Goal: Communication & Community: Participate in discussion

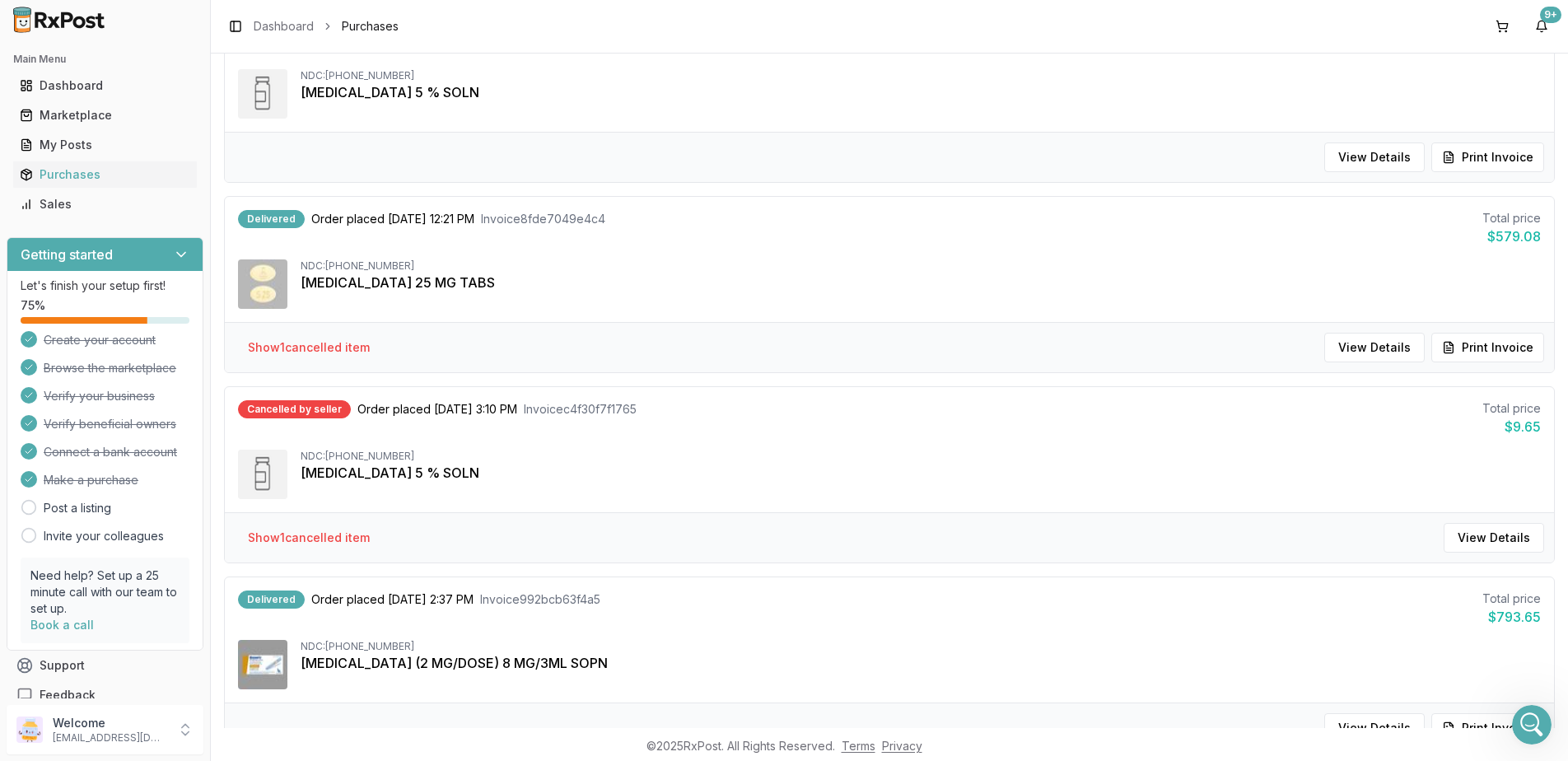
scroll to position [1236, 0]
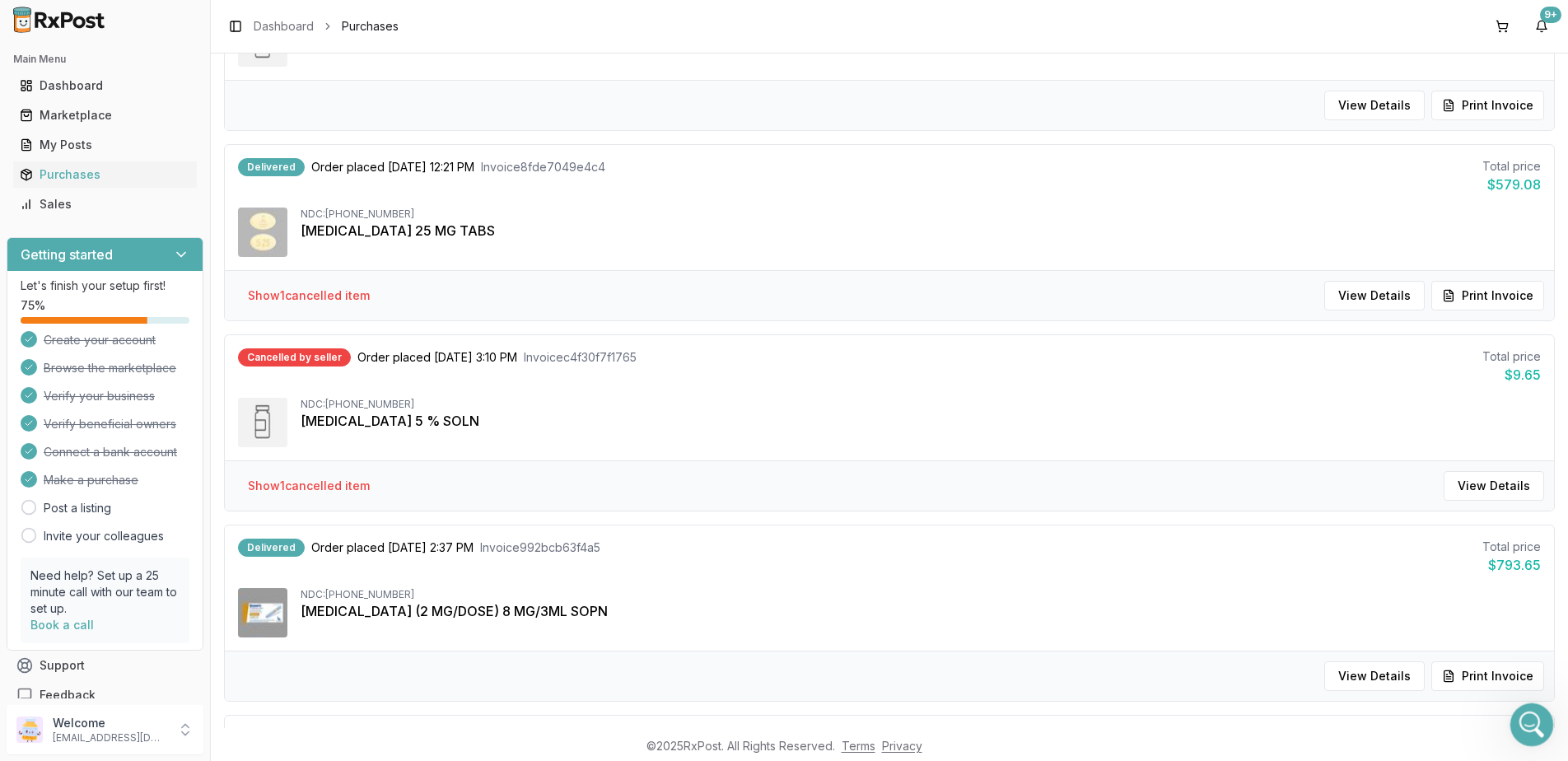
click at [1523, 733] on div "Open Intercom Messenger" at bounding box center [1529, 722] width 54 height 54
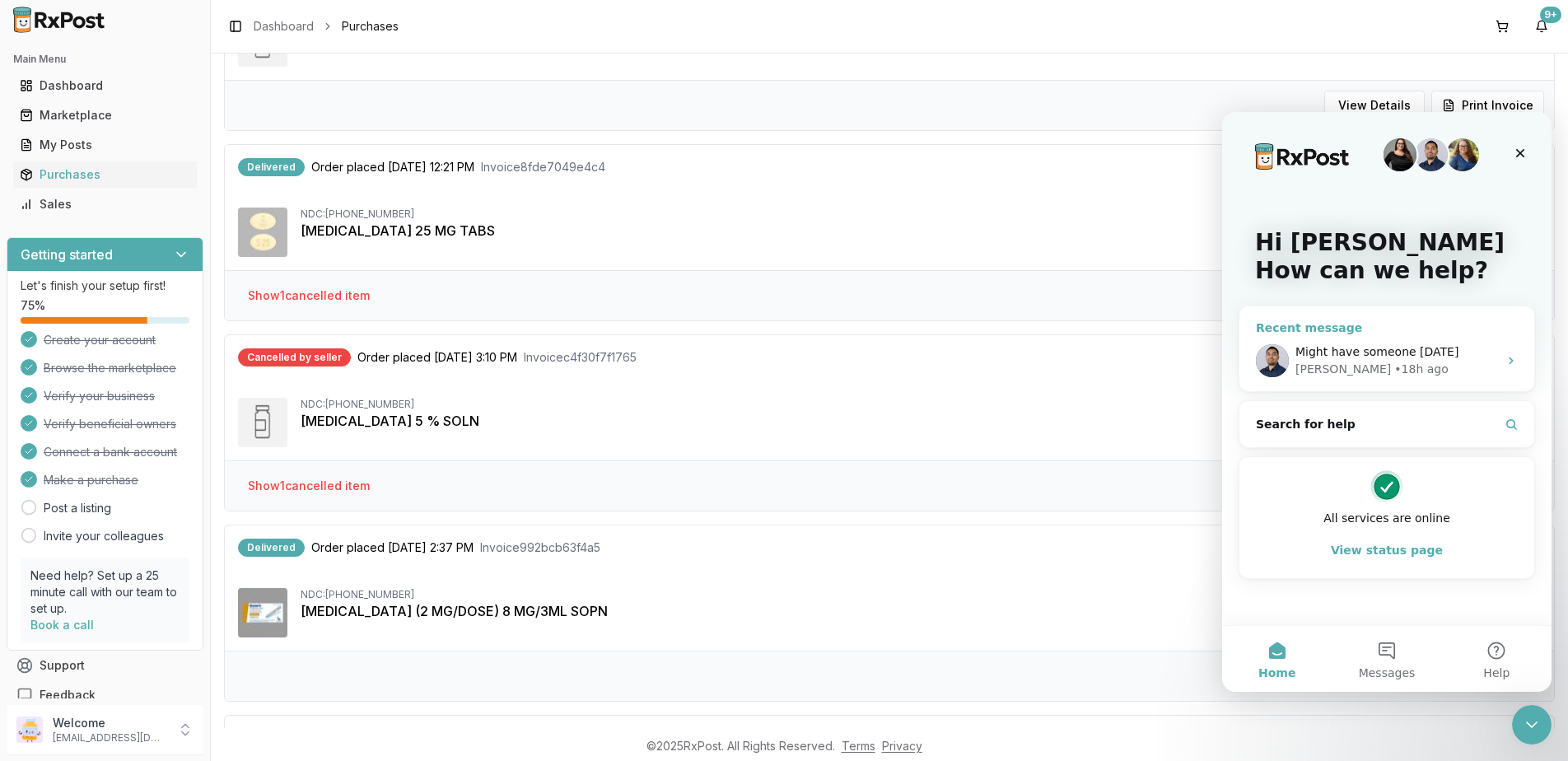
click at [1405, 352] on span "Might have someone [DATE]" at bounding box center [1376, 351] width 163 height 13
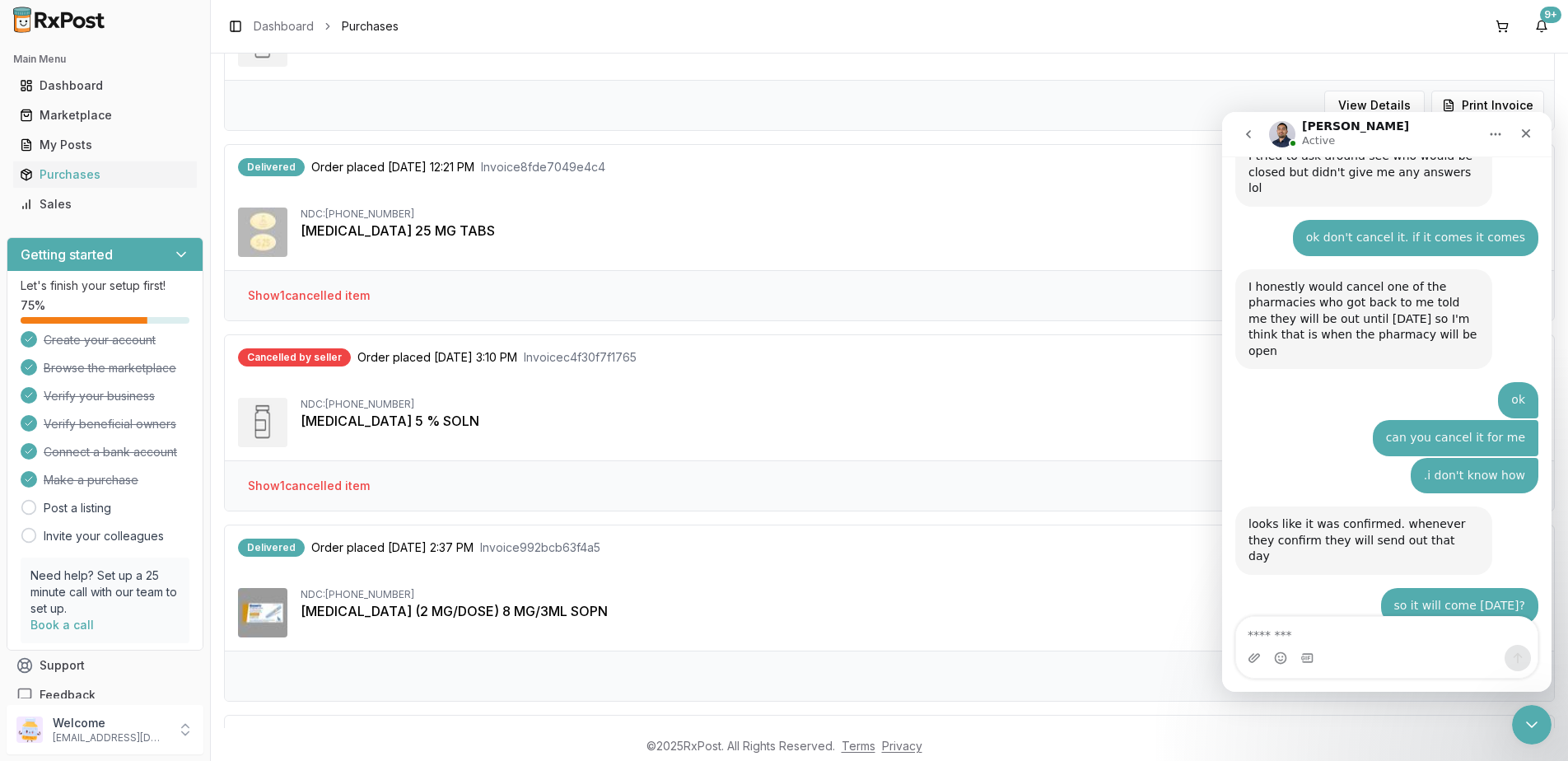
scroll to position [10535, 0]
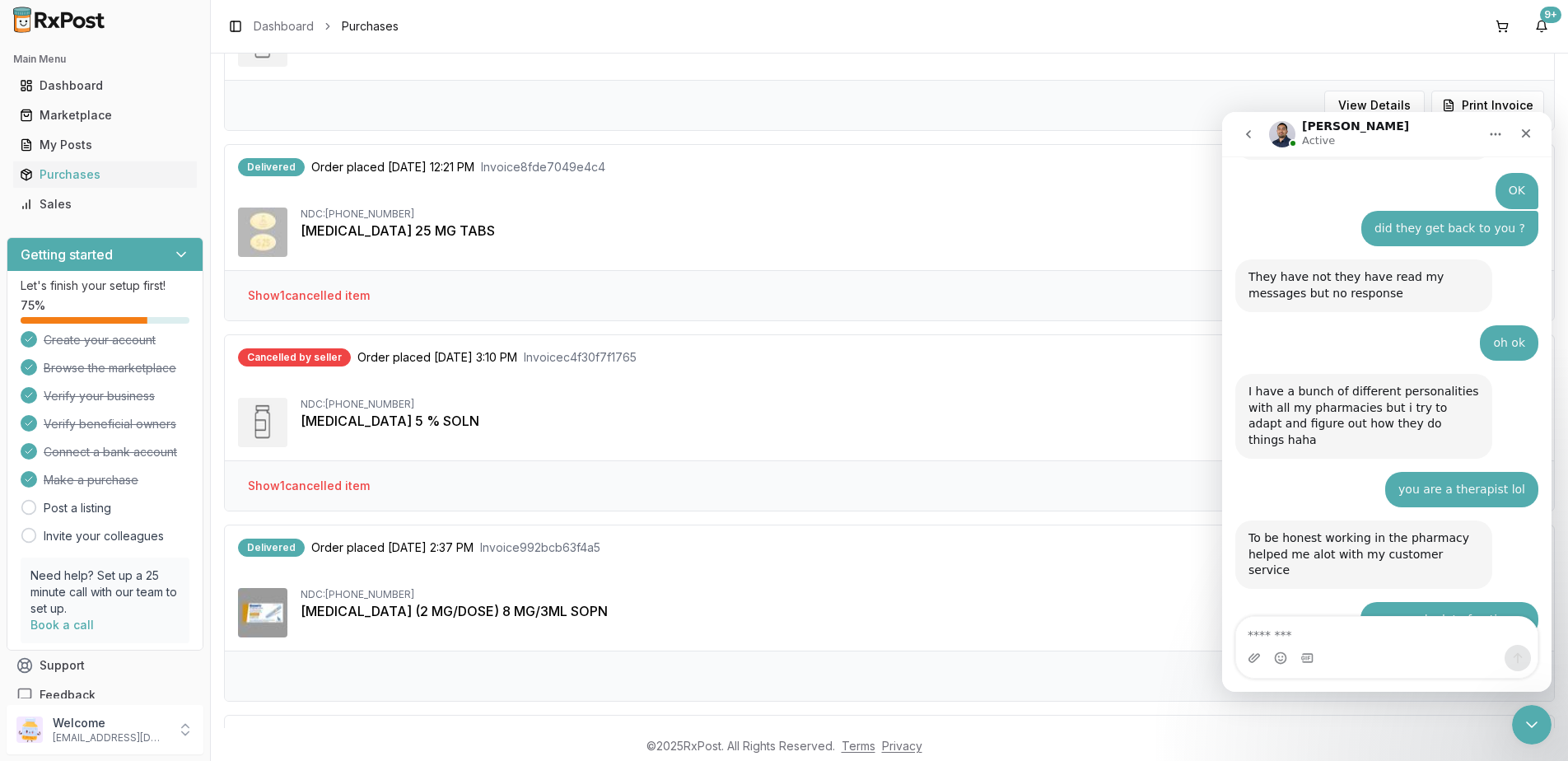
click at [1398, 626] on textarea "Message…" at bounding box center [1387, 630] width 301 height 28
type textarea "*"
type textarea "**********"
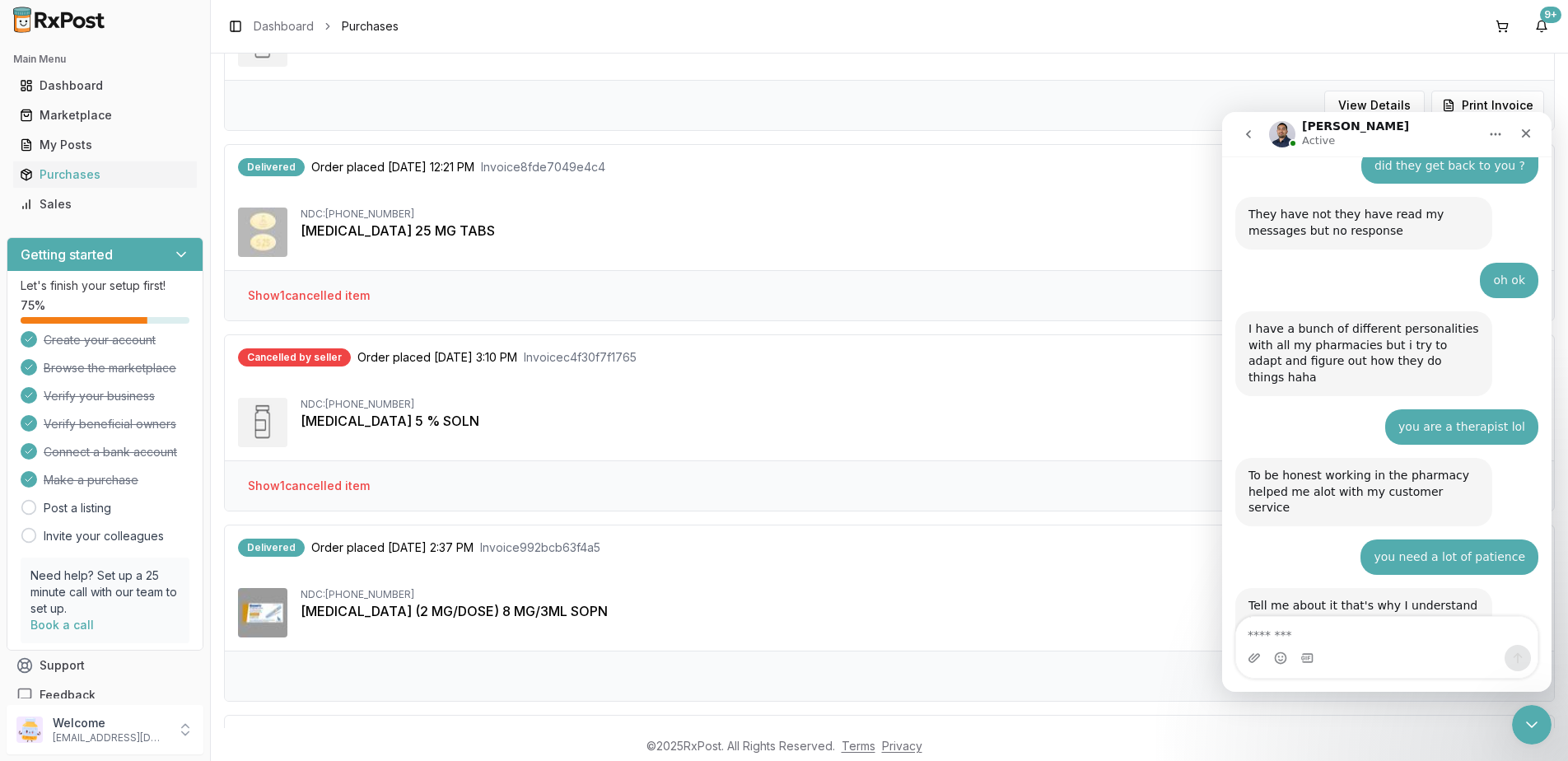
scroll to position [10607, 0]
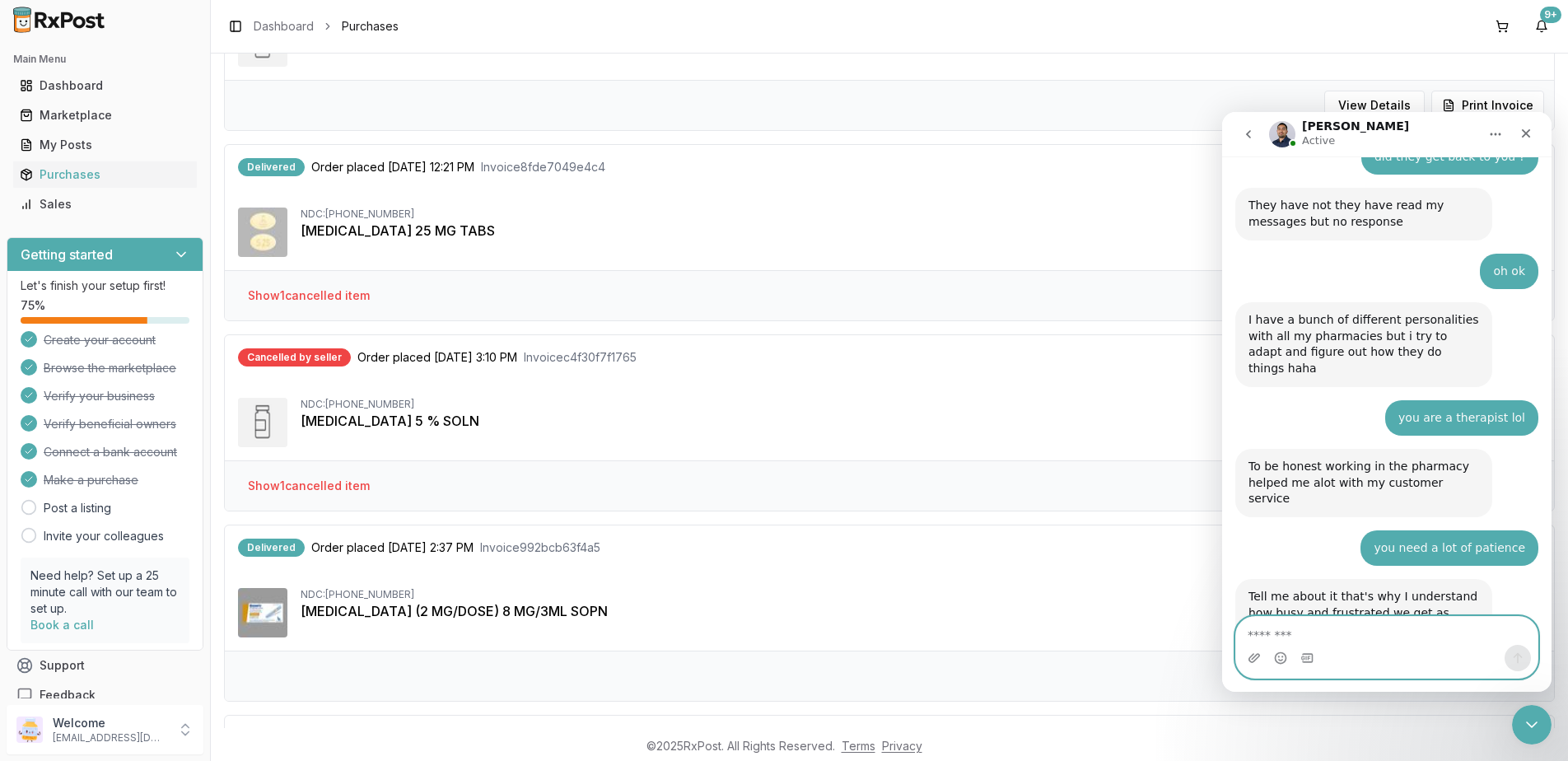
click at [1362, 623] on textarea "Message…" at bounding box center [1387, 630] width 301 height 28
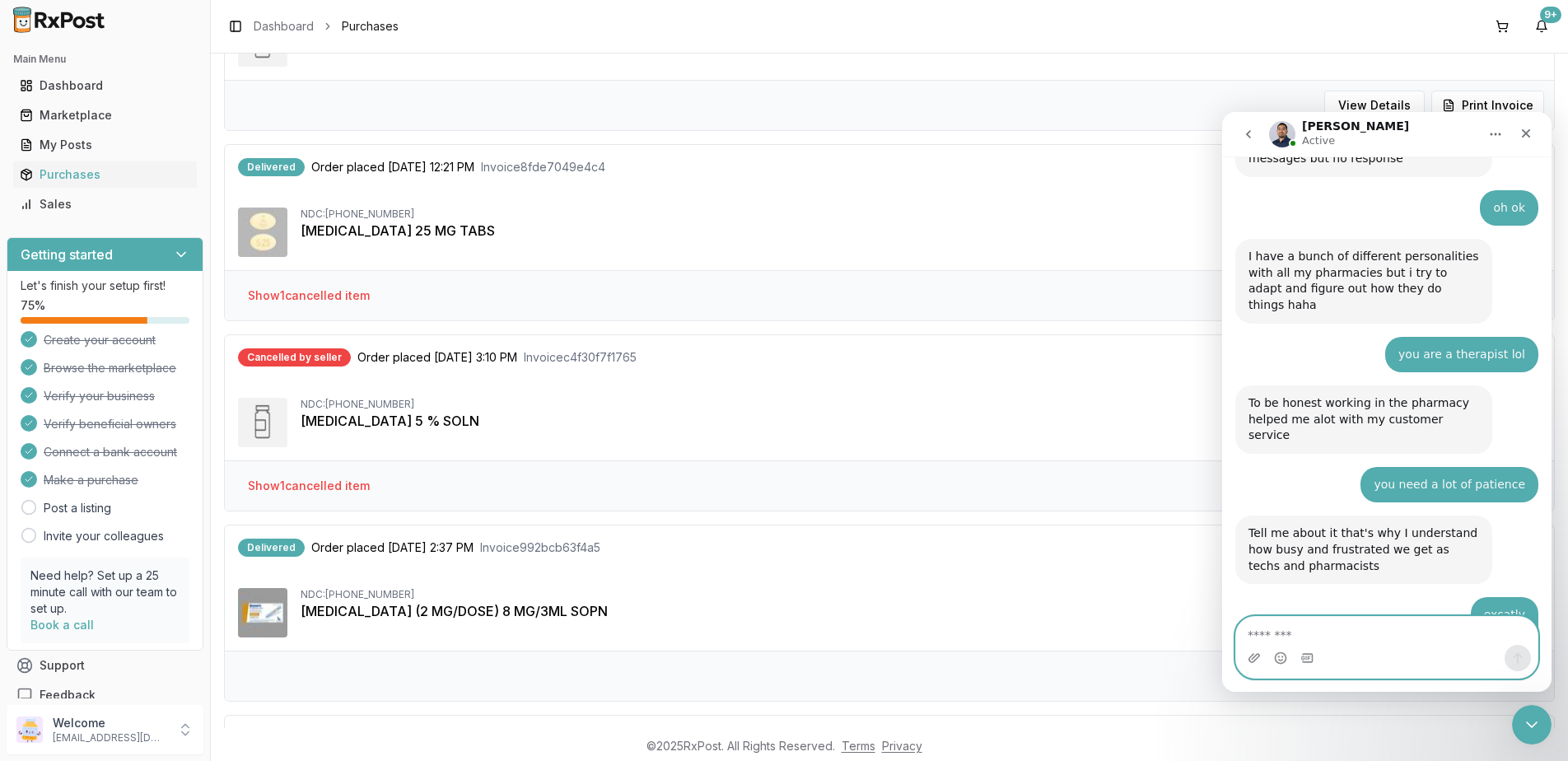
scroll to position [10710, 0]
click at [1365, 626] on textarea "Message…" at bounding box center [1387, 630] width 301 height 28
type textarea "**"
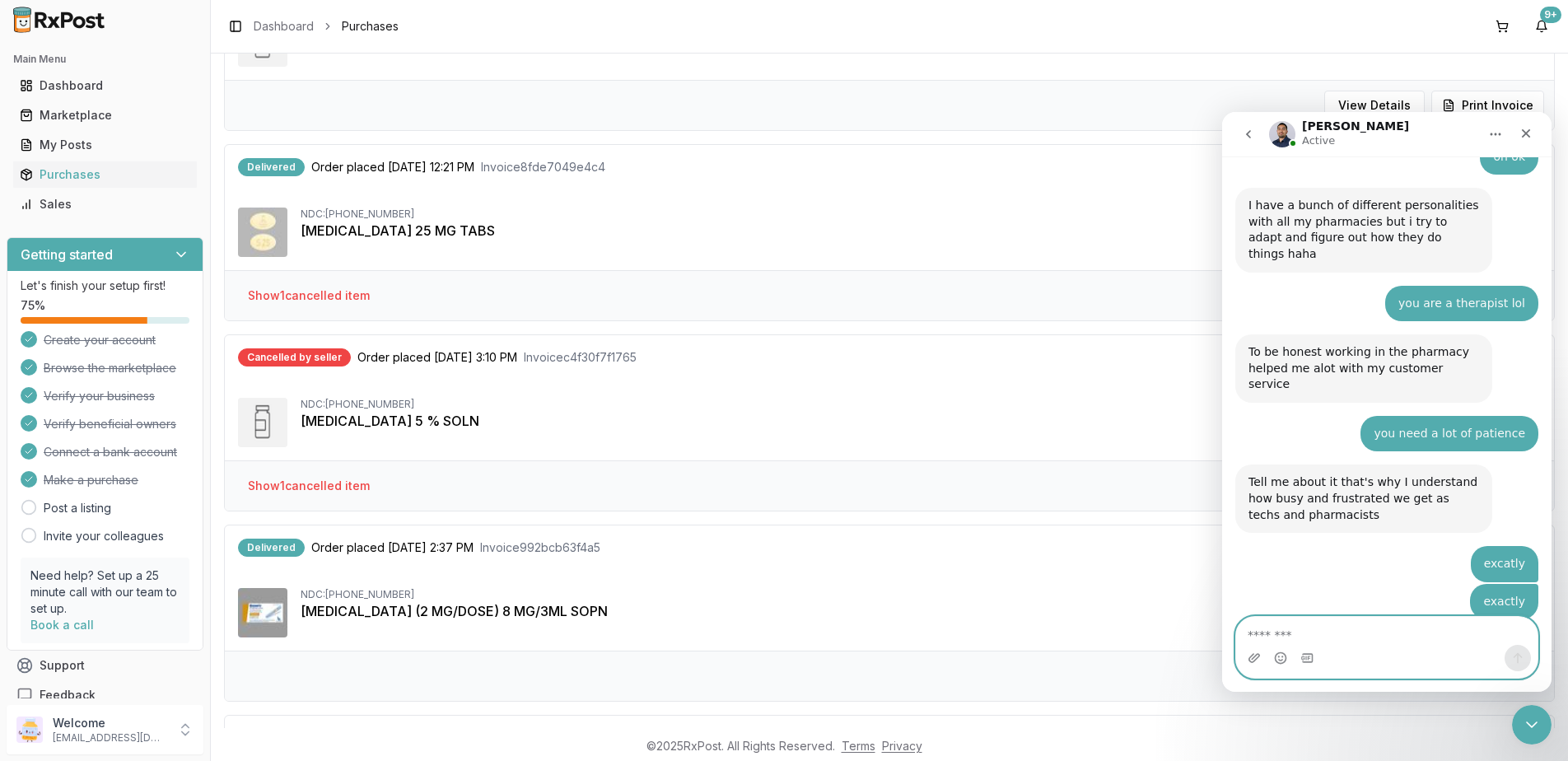
click at [1353, 635] on textarea "Message…" at bounding box center [1387, 630] width 301 height 28
click at [1518, 725] on div "Close Intercom Messenger" at bounding box center [1529, 722] width 39 height 39
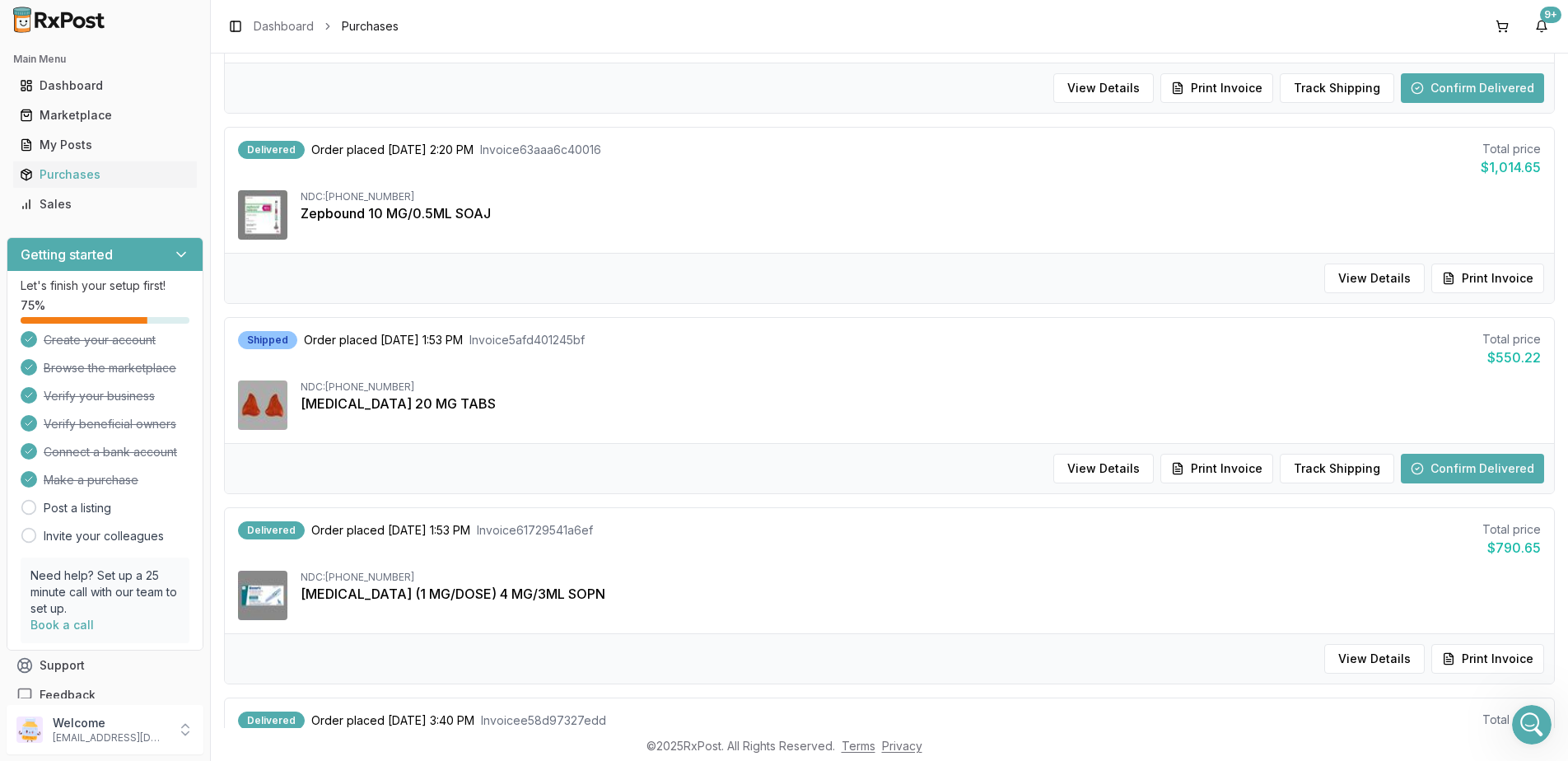
scroll to position [329, 0]
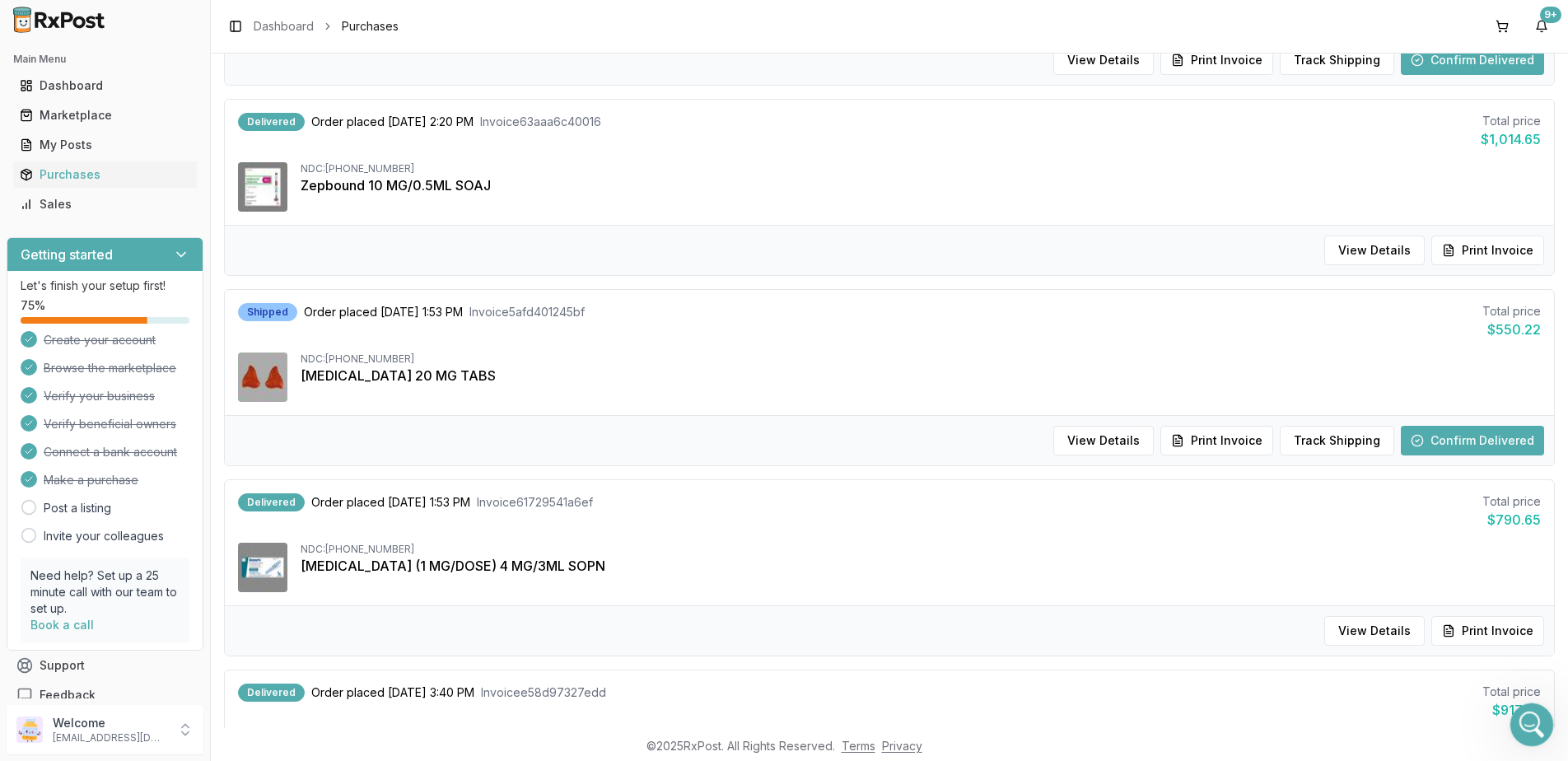
drag, startPoint x: 3010, startPoint y: 1390, endPoint x: 1526, endPoint y: 710, distance: 1632.4
click at [1525, 709] on icon "Open Intercom Messenger" at bounding box center [1529, 722] width 27 height 27
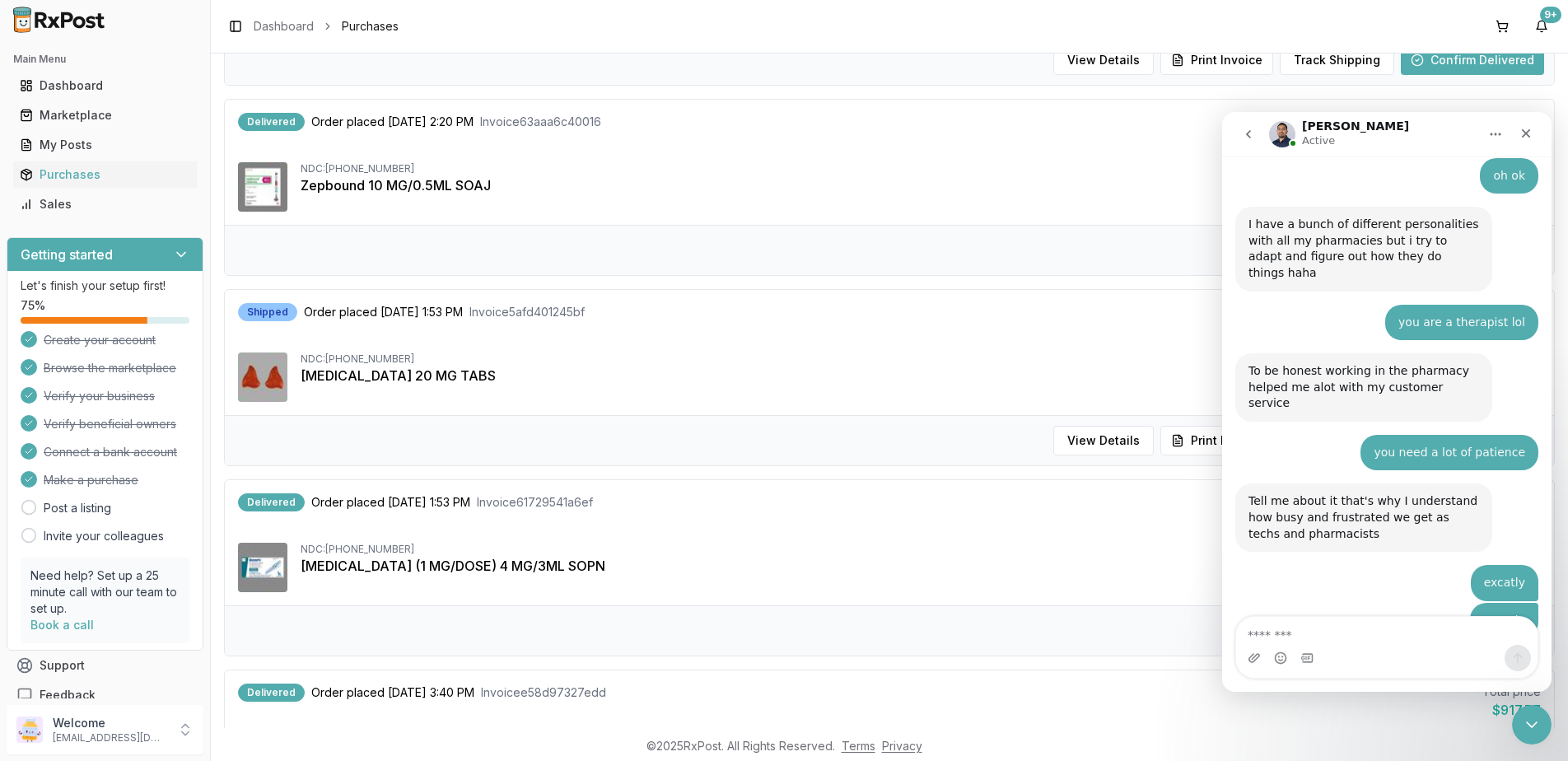
scroll to position [10759, 0]
